Goal: Task Accomplishment & Management: Use online tool/utility

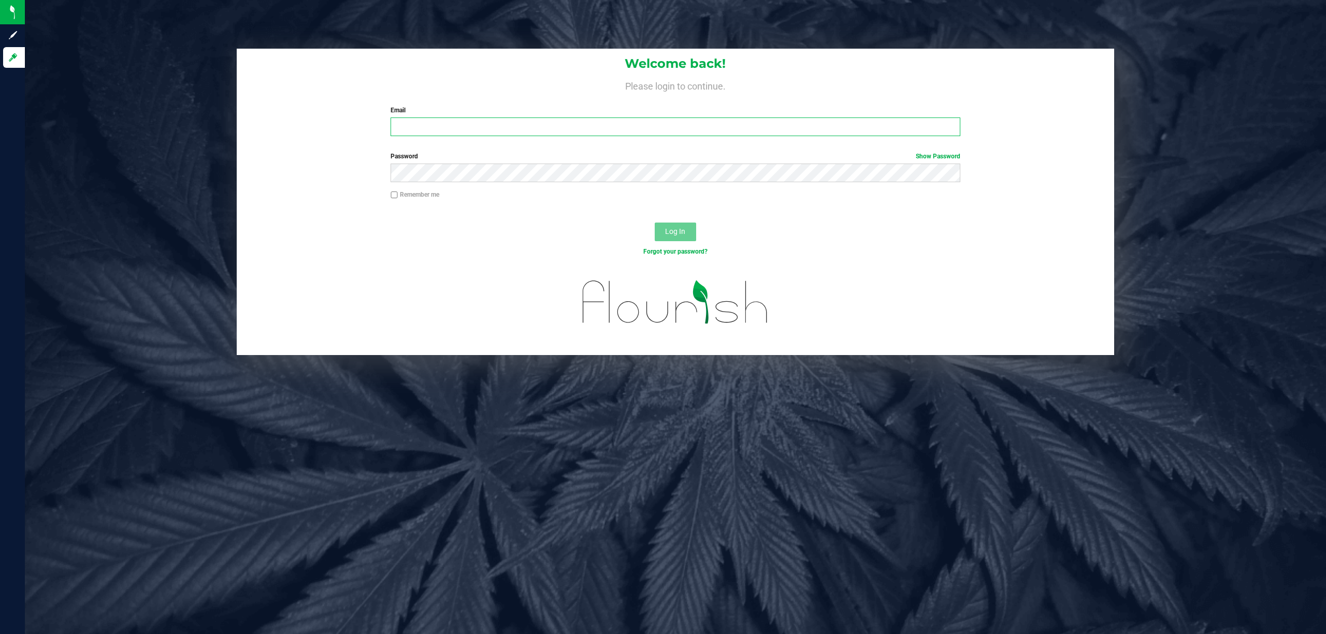
click at [498, 132] on input "Email" at bounding box center [675, 127] width 570 height 19
type input "[EMAIL_ADDRESS][DOMAIN_NAME]"
click at [655, 223] on button "Log In" at bounding box center [675, 232] width 41 height 19
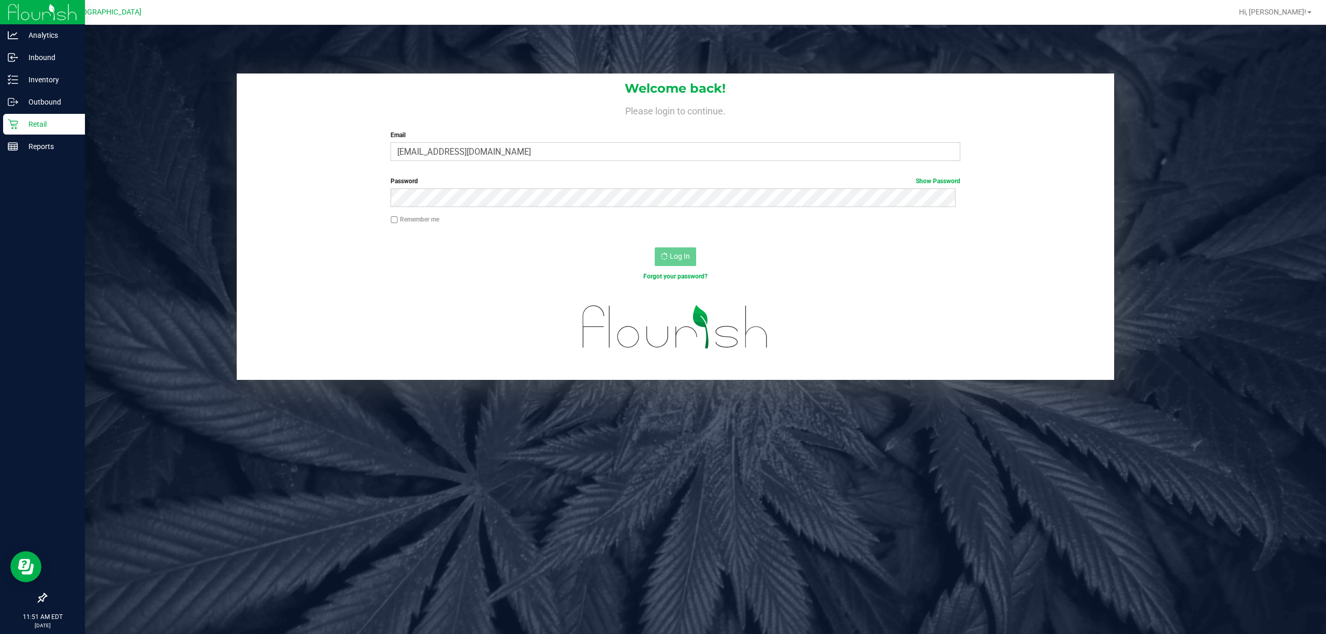
click at [37, 122] on p "Retail" at bounding box center [49, 124] width 62 height 12
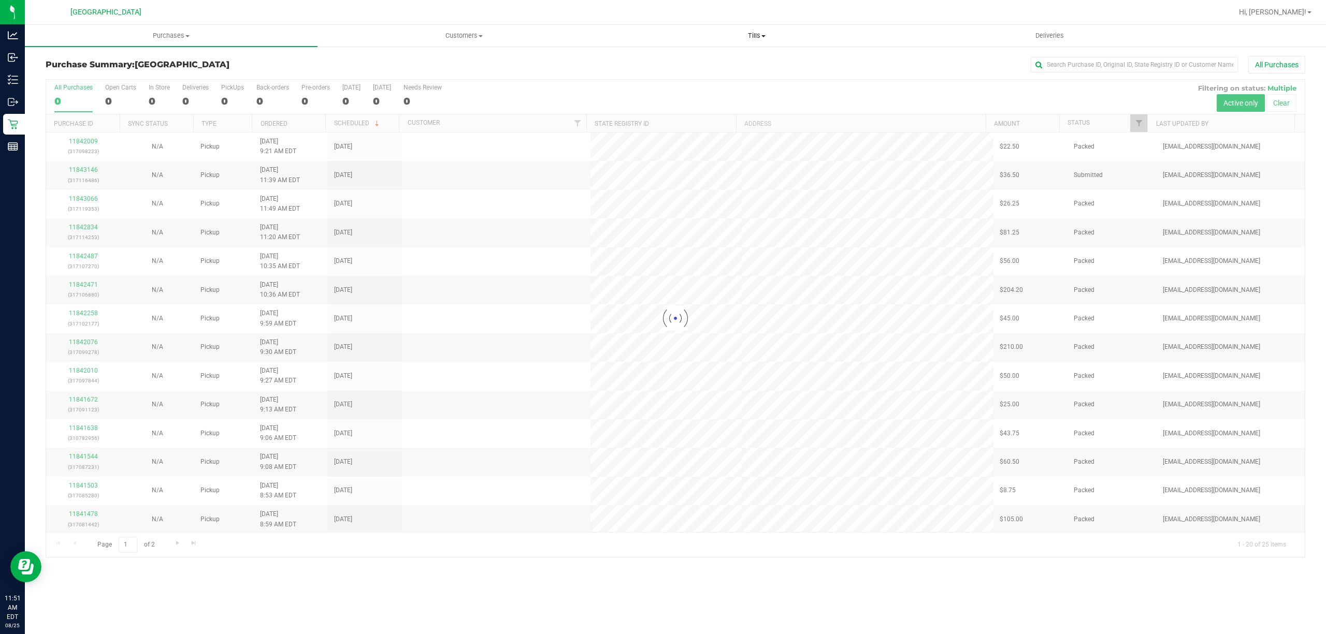
click at [763, 38] on span "Tills" at bounding box center [757, 35] width 292 height 9
click at [683, 55] on ul "Manage tills Reconcile e-payments" at bounding box center [756, 68] width 293 height 43
click at [761, 34] on span "Tills" at bounding box center [756, 35] width 293 height 9
click at [674, 60] on span "Manage tills" at bounding box center [645, 62] width 70 height 9
